Goal: Information Seeking & Learning: Learn about a topic

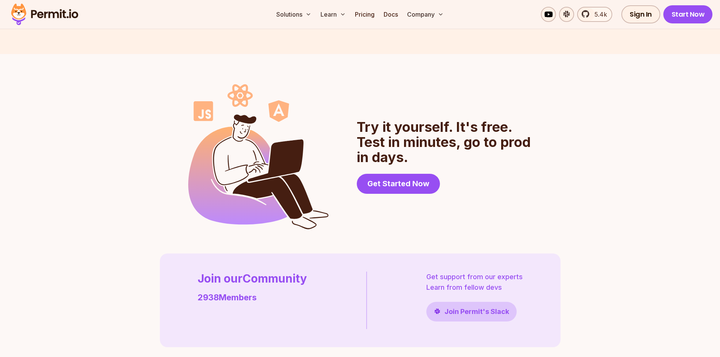
scroll to position [2079, 0]
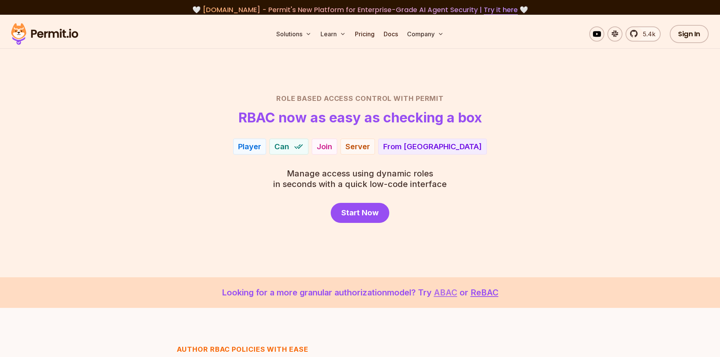
click at [449, 289] on link "ABAC" at bounding box center [445, 293] width 23 height 10
click at [486, 291] on link "ReBAC" at bounding box center [485, 293] width 28 height 10
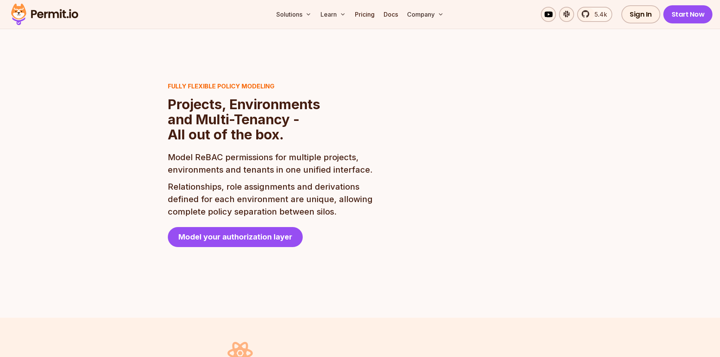
scroll to position [1966, 0]
